Goal: Transaction & Acquisition: Purchase product/service

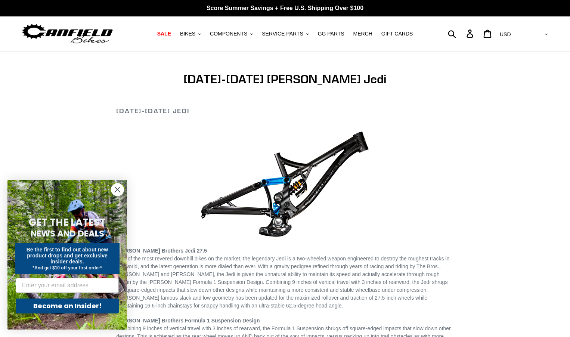
click at [106, 192] on form "GET THE LATEST NEWS AND DEALS Be the first to find out about new product drops …" at bounding box center [67, 255] width 120 height 150
click at [115, 189] on circle "Close dialog" at bounding box center [117, 190] width 12 height 12
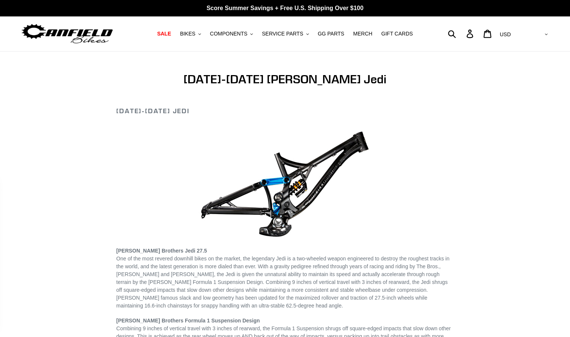
click at [120, 191] on div "Close dialog GET THE LATEST NEWS AND DEALS Be the first to find out about new p…" at bounding box center [67, 255] width 135 height 164
click at [171, 34] on span "SALE" at bounding box center [164, 34] width 14 height 6
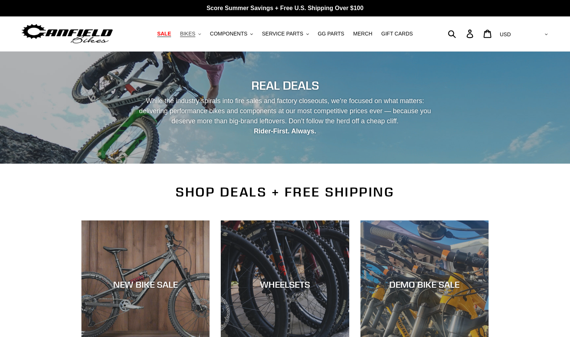
click at [196, 36] on span "BIKES" at bounding box center [187, 34] width 15 height 6
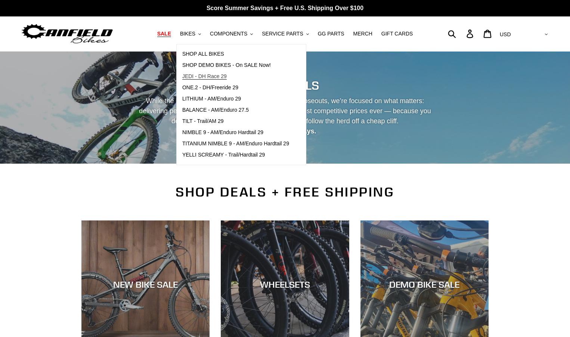
click at [226, 76] on span "JEDI - DH Race 29" at bounding box center [204, 76] width 44 height 6
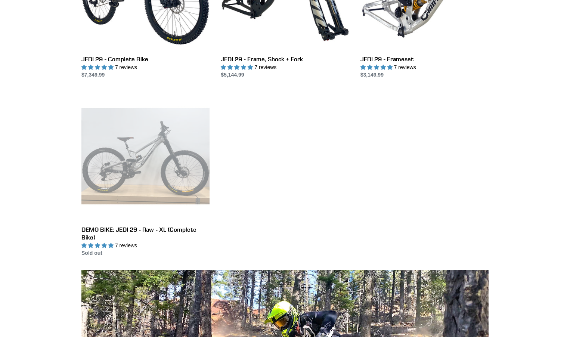
scroll to position [187, 0]
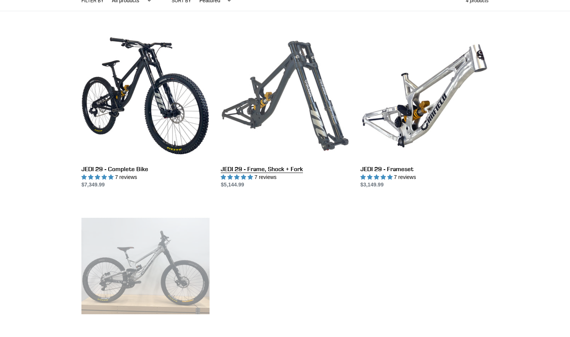
click at [326, 142] on link "JEDI 29 - Frame, Shock + Fork" at bounding box center [285, 110] width 128 height 157
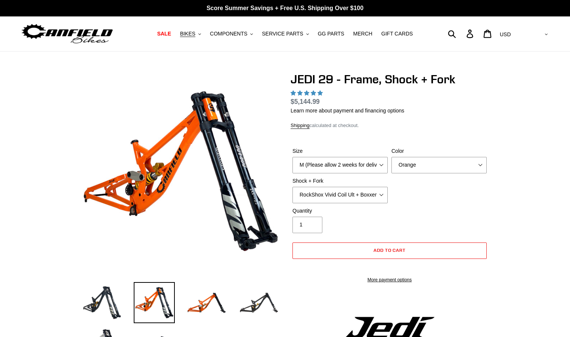
select select "highest-rating"
click at [383, 194] on select "RockShox Vivid Coil Ult + Boxxer RC2 C3 Ult Fox DHX2 250x75 + Fox 40 Float Grip…" at bounding box center [340, 195] width 95 height 16
click at [434, 209] on div "Quantity 1" at bounding box center [390, 222] width 198 height 30
click at [438, 172] on select "Orange Stealth Black Raw" at bounding box center [439, 165] width 95 height 16
select select "Raw"
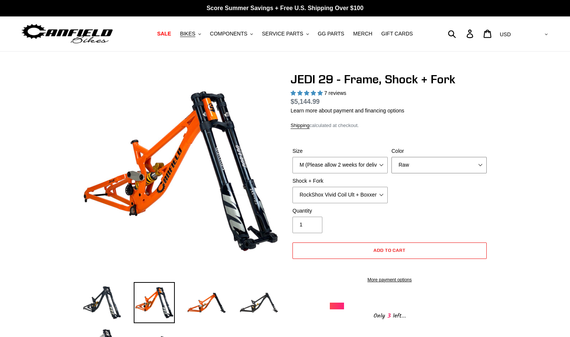
click at [392, 157] on select "Orange Stealth Black Raw" at bounding box center [439, 165] width 95 height 16
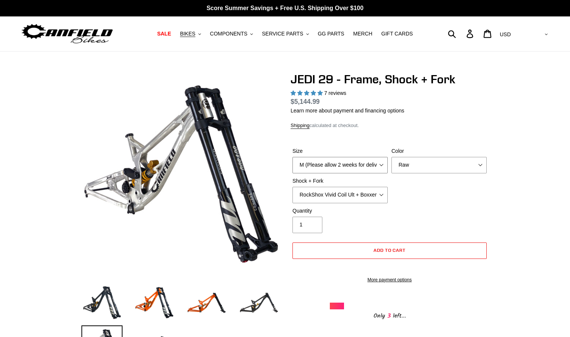
click at [378, 172] on select "M (Please allow 2 weeks for delivery) L (Please allow 2 weeks for delivery) XL" at bounding box center [340, 165] width 95 height 16
click at [405, 200] on div "Size M (Please allow 2 weeks for delivery) L (Please allow 2 weeks for delivery…" at bounding box center [390, 177] width 198 height 60
click at [357, 195] on select "RockShox Vivid Coil Ult + Boxxer RC2 C3 Ult Fox DHX2 250x75 + Fox 40 Float Grip…" at bounding box center [340, 195] width 95 height 16
click at [293, 187] on select "RockShox Vivid Coil Ult + Boxxer RC2 C3 Ult Fox DHX2 250x75 + Fox 40 Float Grip…" at bounding box center [340, 195] width 95 height 16
click at [387, 197] on select "RockShox Vivid Coil Ult + Boxxer RC2 C3 Ult Fox DHX2 250x75 + Fox 40 Float Grip…" at bounding box center [340, 195] width 95 height 16
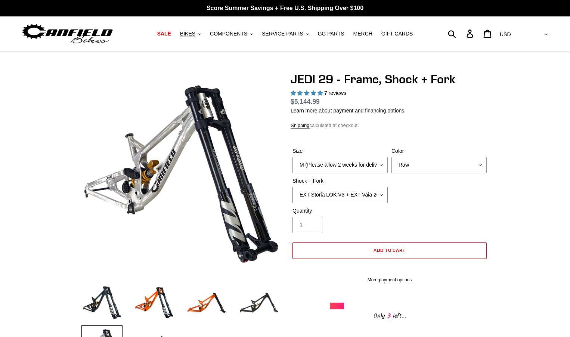
click at [293, 187] on select "RockShox Vivid Coil Ult + Boxxer RC2 C3 Ult Fox DHX2 250x75 + Fox 40 Float Grip…" at bounding box center [340, 195] width 95 height 16
click at [378, 200] on select "RockShox Vivid Coil Ult + Boxxer RC2 C3 Ult Fox DHX2 250x75 + Fox 40 Float Grip…" at bounding box center [340, 195] width 95 height 16
click at [293, 187] on select "RockShox Vivid Coil Ult + Boxxer RC2 C3 Ult Fox DHX2 250x75 + Fox 40 Float Grip…" at bounding box center [340, 195] width 95 height 16
click at [376, 194] on select "RockShox Vivid Coil Ult + Boxxer RC2 C3 Ult Fox DHX2 250x75 + Fox 40 Float Grip…" at bounding box center [340, 195] width 95 height 16
select select "RockShox Vivid Coil Ult + Boxxer RC2 C3 Ult"
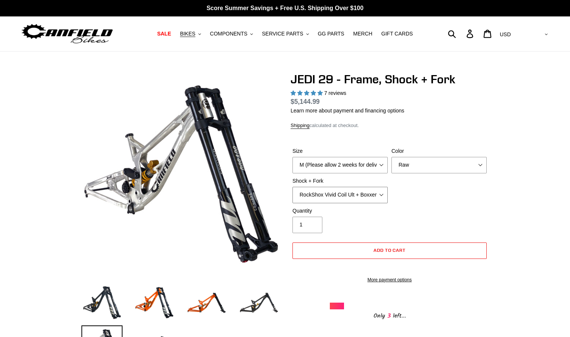
click at [293, 187] on select "RockShox Vivid Coil Ult + Boxxer RC2 C3 Ult Fox DHX2 250x75 + Fox 40 Float Grip…" at bounding box center [340, 195] width 95 height 16
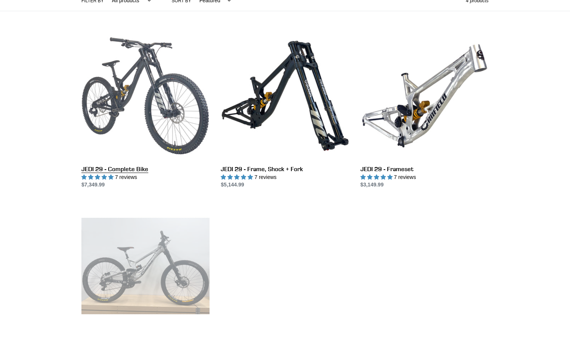
click at [176, 91] on link "JEDI 29 - Complete Bike" at bounding box center [145, 110] width 128 height 157
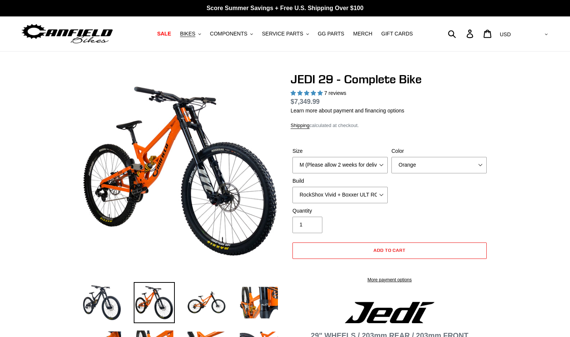
select select "highest-rating"
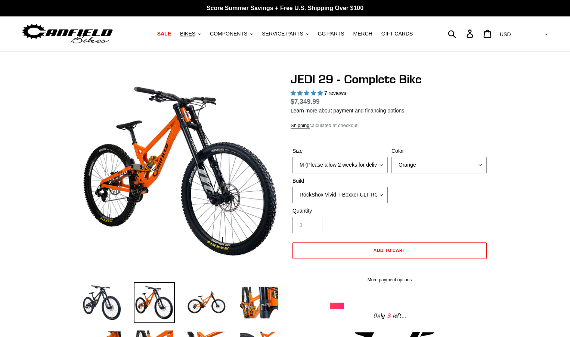
click at [384, 197] on select "RockShox Vivid + Boxxer ULT RC2 C3 200 + SRAM XO RockShox Vivid + Boxxer ULT RC…" at bounding box center [340, 195] width 95 height 16
select select "Fox DHX2 + Fox 40 Float Grip 2 203 + Shimano"
click at [293, 187] on select "RockShox Vivid + Boxxer ULT RC2 C3 200 + SRAM XO RockShox Vivid + Boxxer ULT RC…" at bounding box center [340, 195] width 95 height 16
click at [464, 162] on select "Orange Stealth Black Raw" at bounding box center [439, 165] width 95 height 16
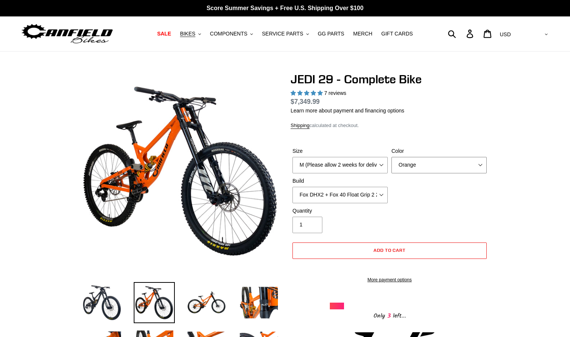
select select "Raw"
click at [392, 157] on select "Orange Stealth Black Raw" at bounding box center [439, 165] width 95 height 16
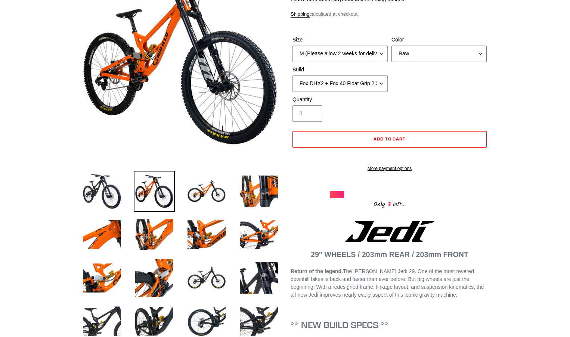
scroll to position [112, 0]
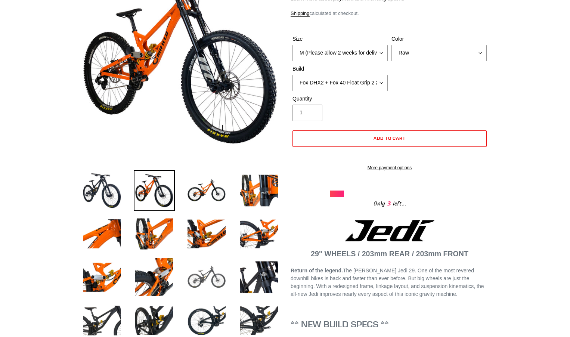
click at [213, 266] on img at bounding box center [206, 277] width 41 height 41
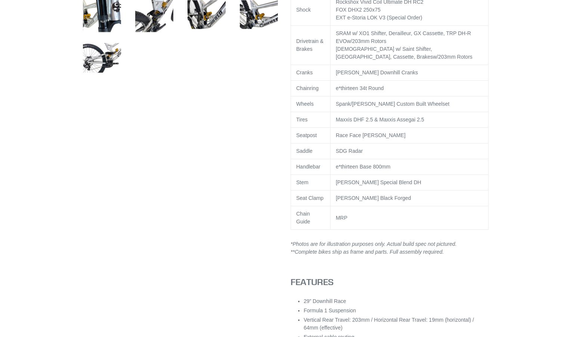
scroll to position [0, 0]
